Goal: Task Accomplishment & Management: Manage account settings

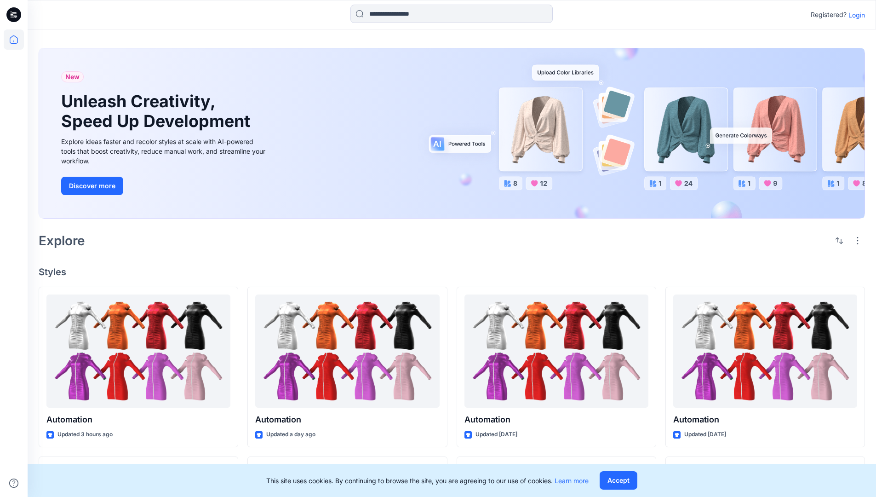
click at [854, 15] on p "Login" at bounding box center [856, 15] width 17 height 10
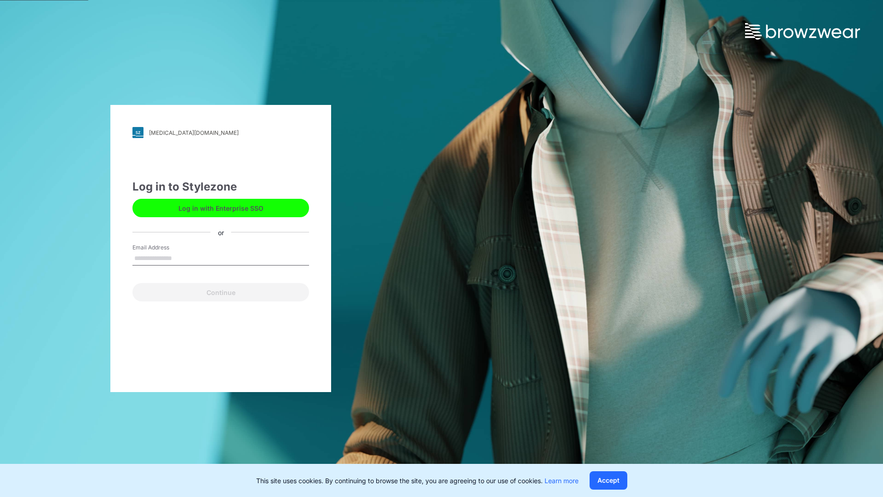
click at [182, 258] on input "Email Address" at bounding box center [220, 259] width 177 height 14
type input "**********"
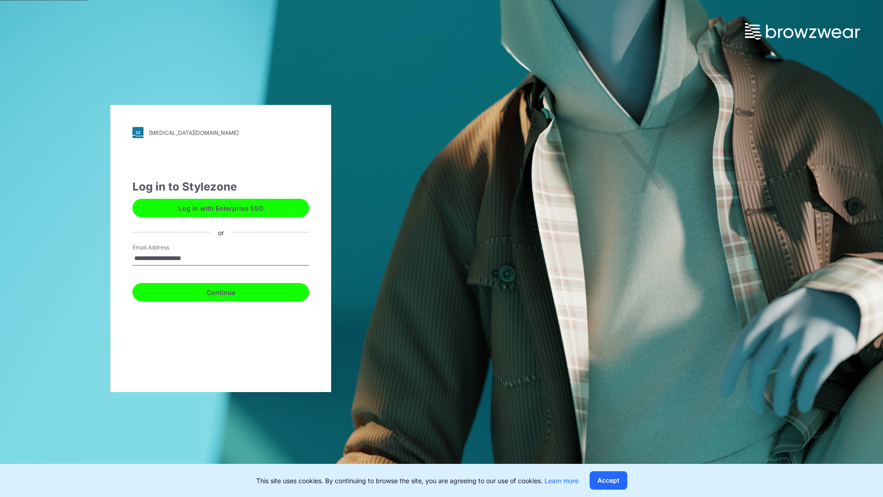
click at [231, 291] on button "Continue" at bounding box center [220, 292] width 177 height 18
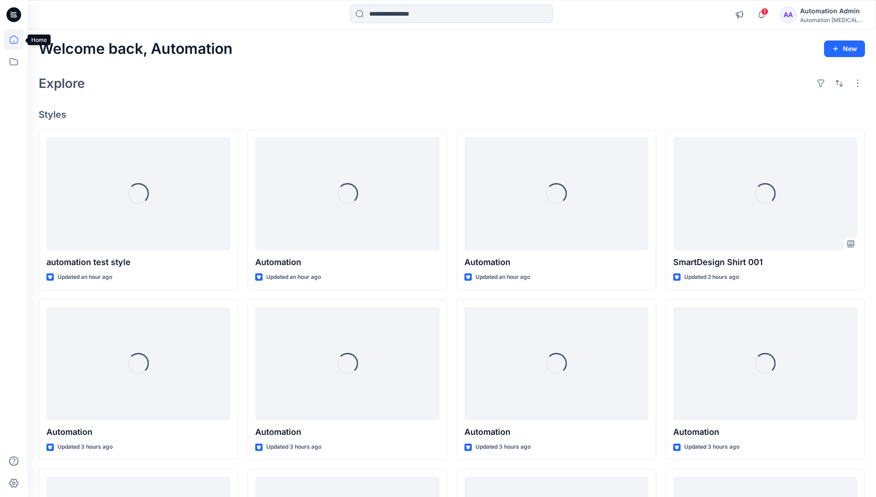
click at [17, 40] on icon at bounding box center [14, 39] width 8 height 8
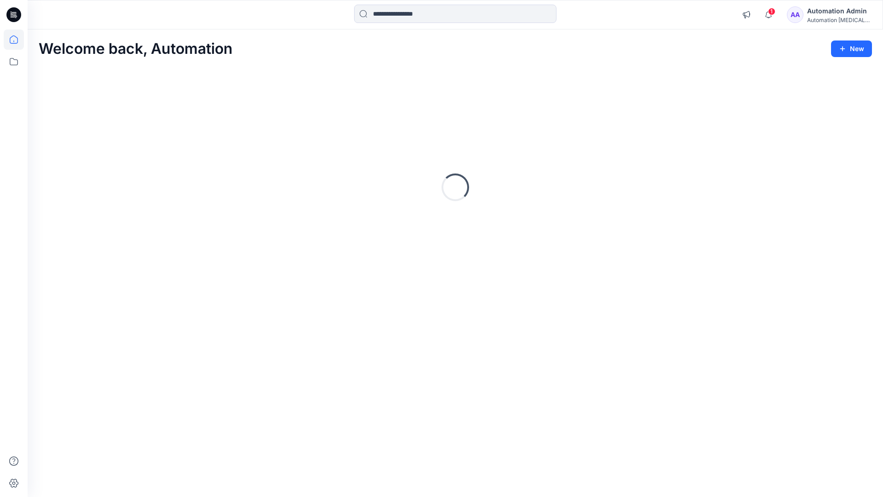
click at [827, 10] on div "Automation Admin" at bounding box center [839, 11] width 64 height 11
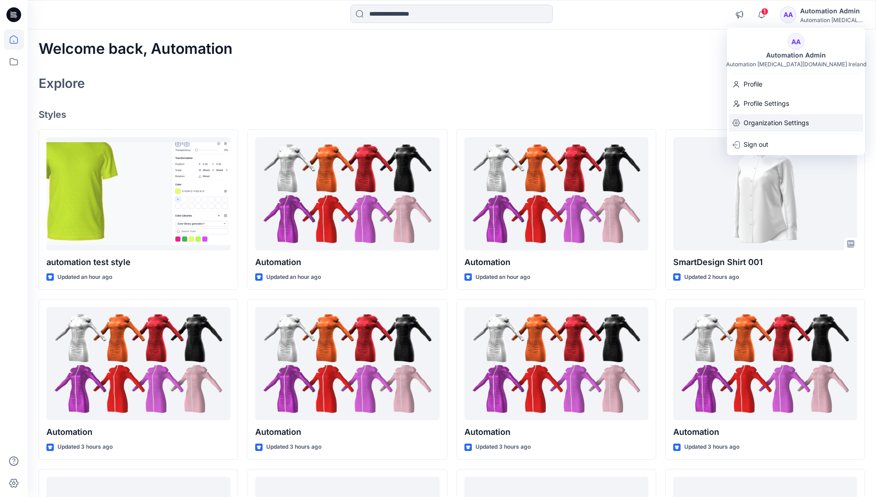
click at [777, 120] on p "Organization Settings" at bounding box center [776, 122] width 65 height 17
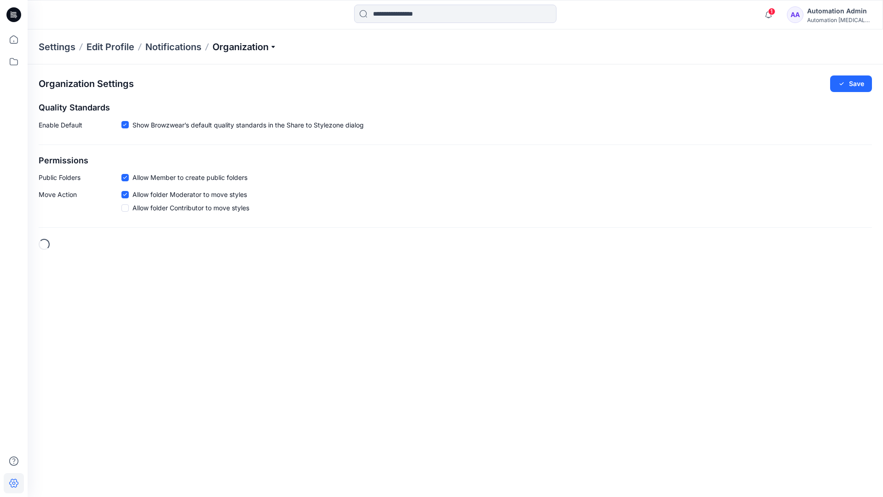
click at [246, 49] on p "Organization" at bounding box center [244, 46] width 64 height 13
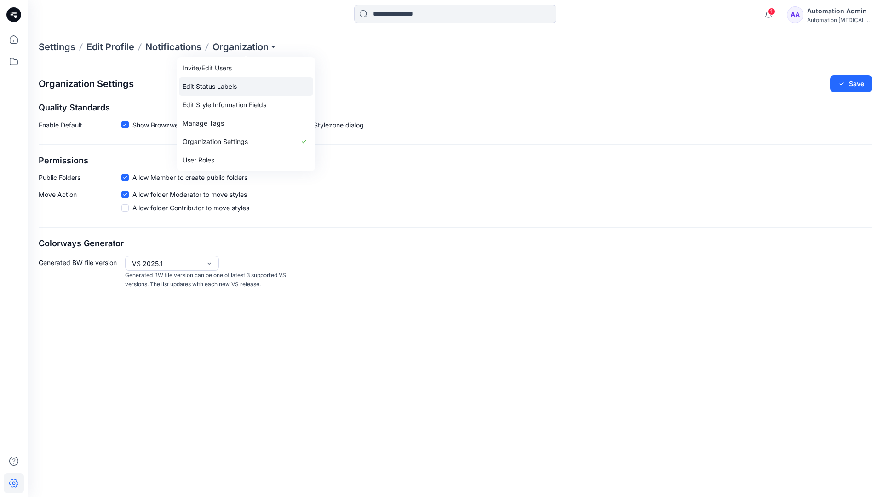
click at [206, 87] on link "Edit Status Labels" at bounding box center [246, 86] width 134 height 18
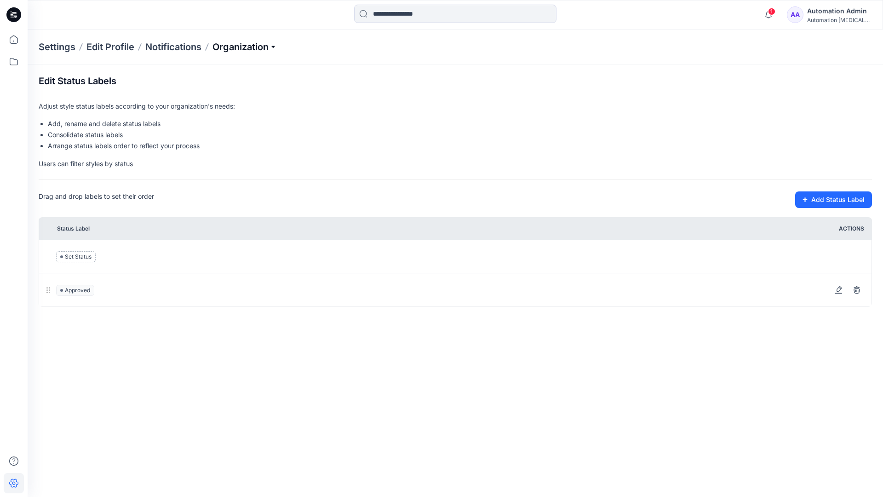
click at [245, 47] on p "Organization" at bounding box center [244, 46] width 64 height 13
click at [246, 43] on p "Organization" at bounding box center [244, 46] width 64 height 13
click at [407, 15] on input at bounding box center [455, 14] width 202 height 18
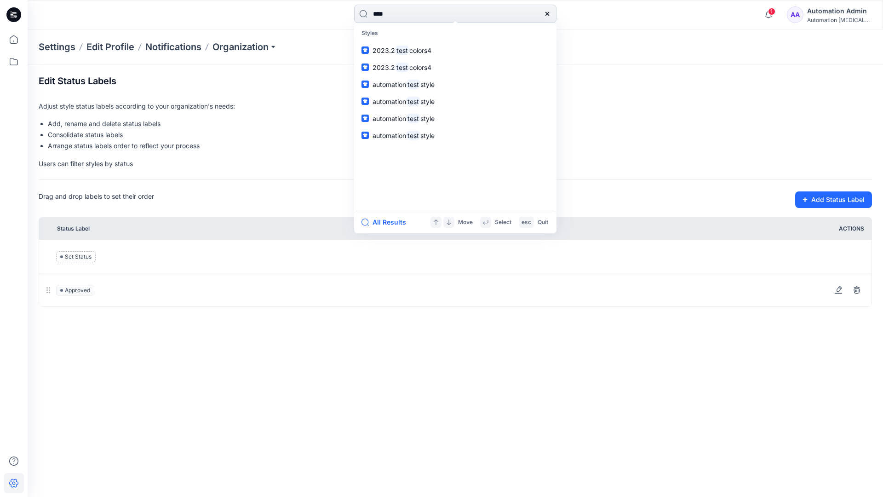
type input "****"
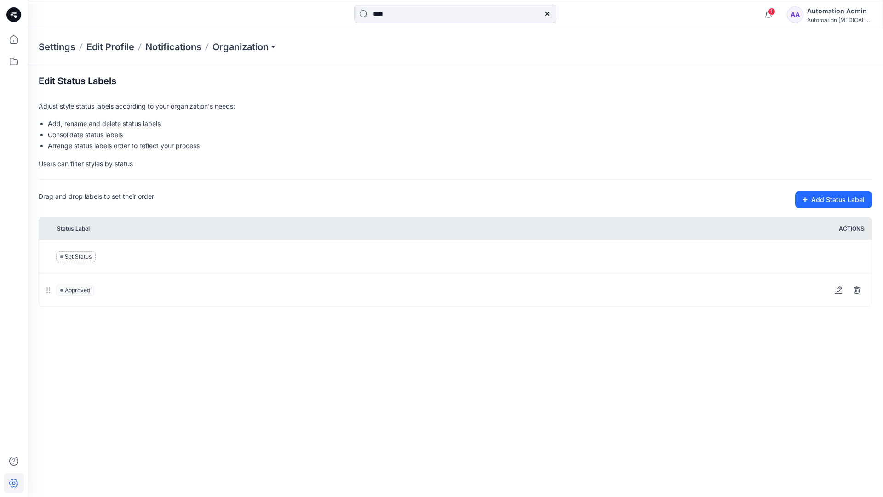
click at [546, 13] on icon at bounding box center [547, 14] width 4 height 4
